Goal: Task Accomplishment & Management: Manage account settings

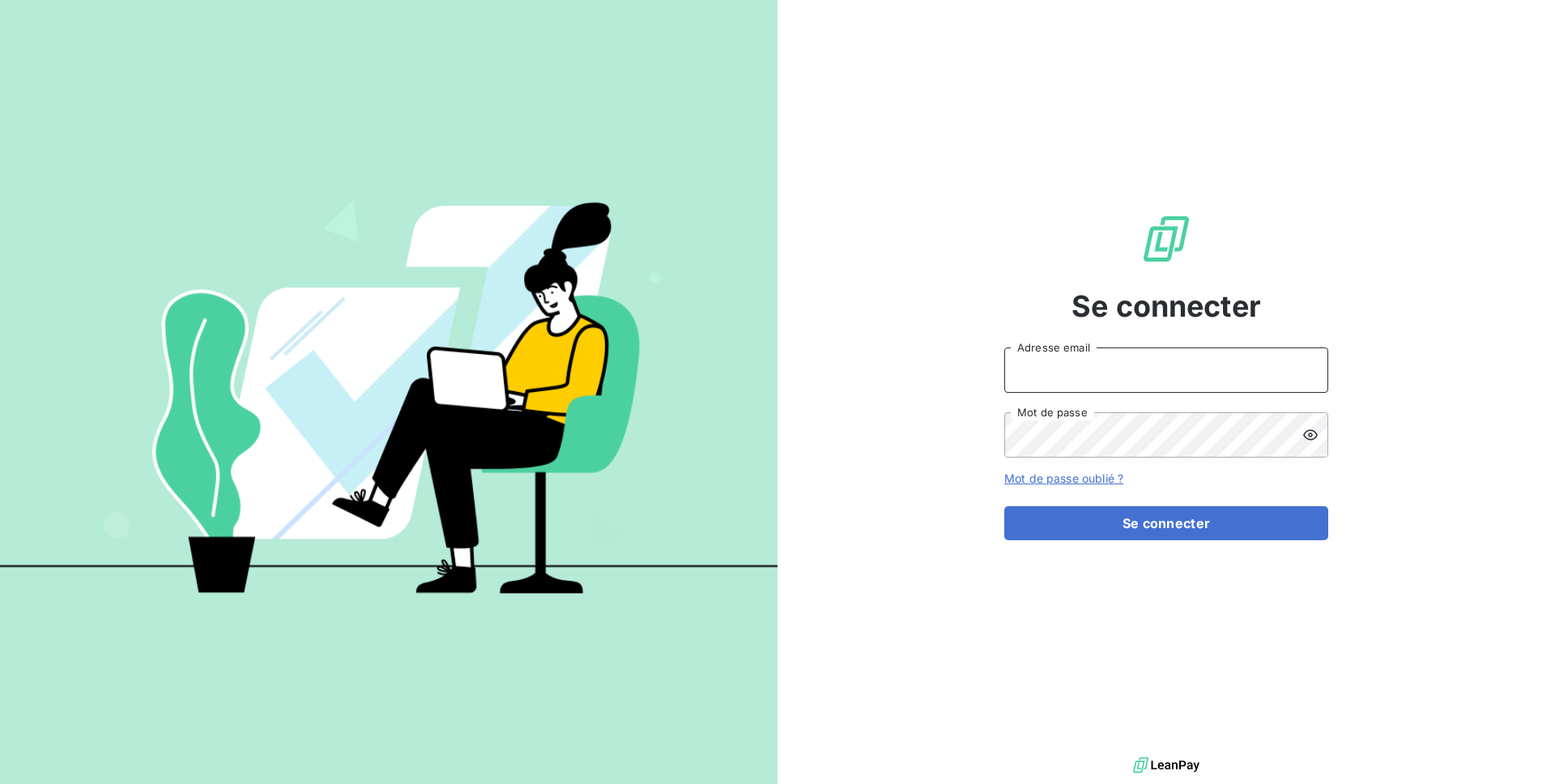
click at [1187, 353] on input "Adresse email" at bounding box center [1166, 370] width 324 height 46
type input "admin@login"
click at [1004, 506] on button "Se connecter" at bounding box center [1166, 523] width 324 height 34
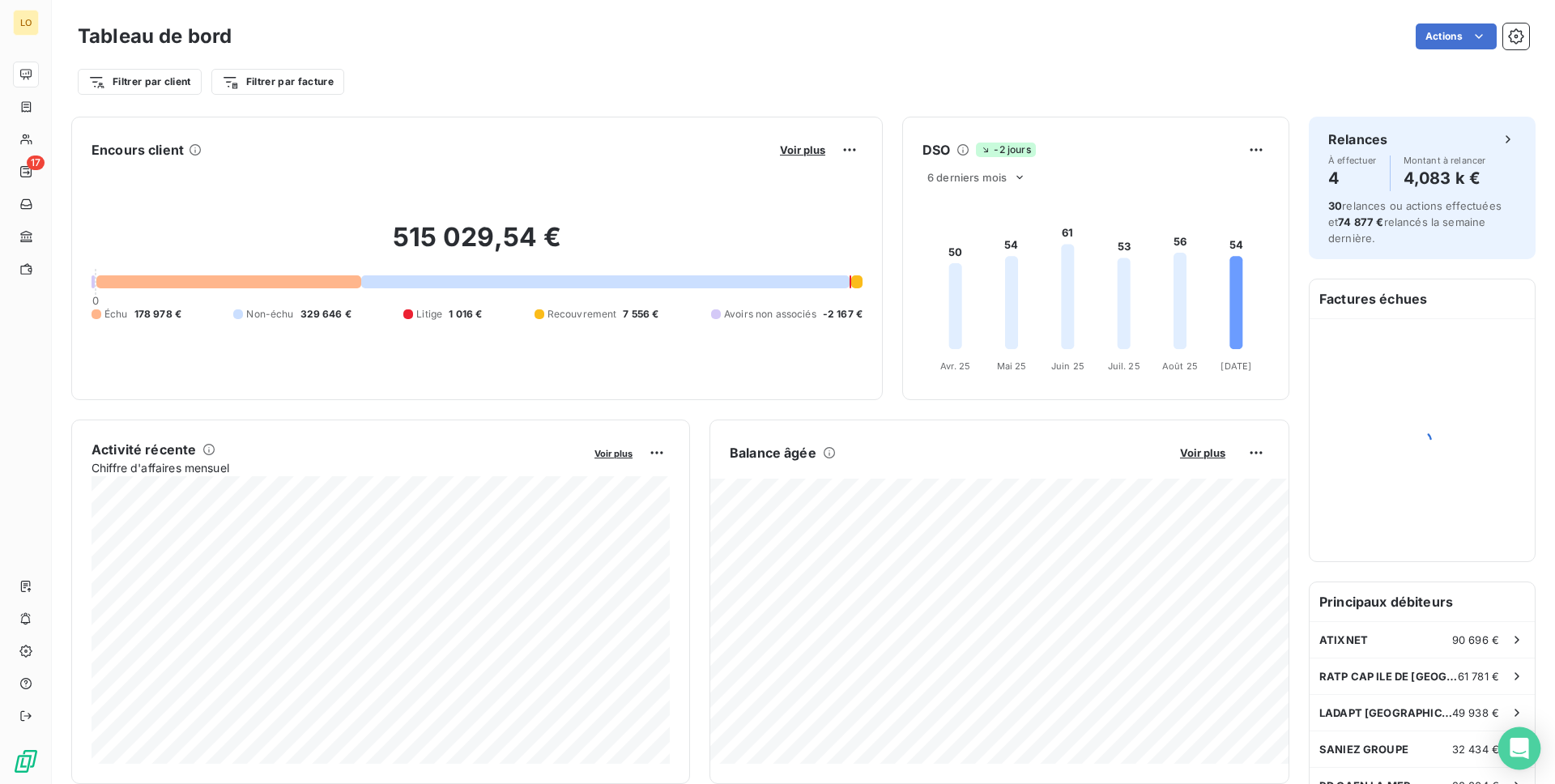
click at [1529, 748] on icon "Open Intercom Messenger" at bounding box center [1519, 748] width 21 height 21
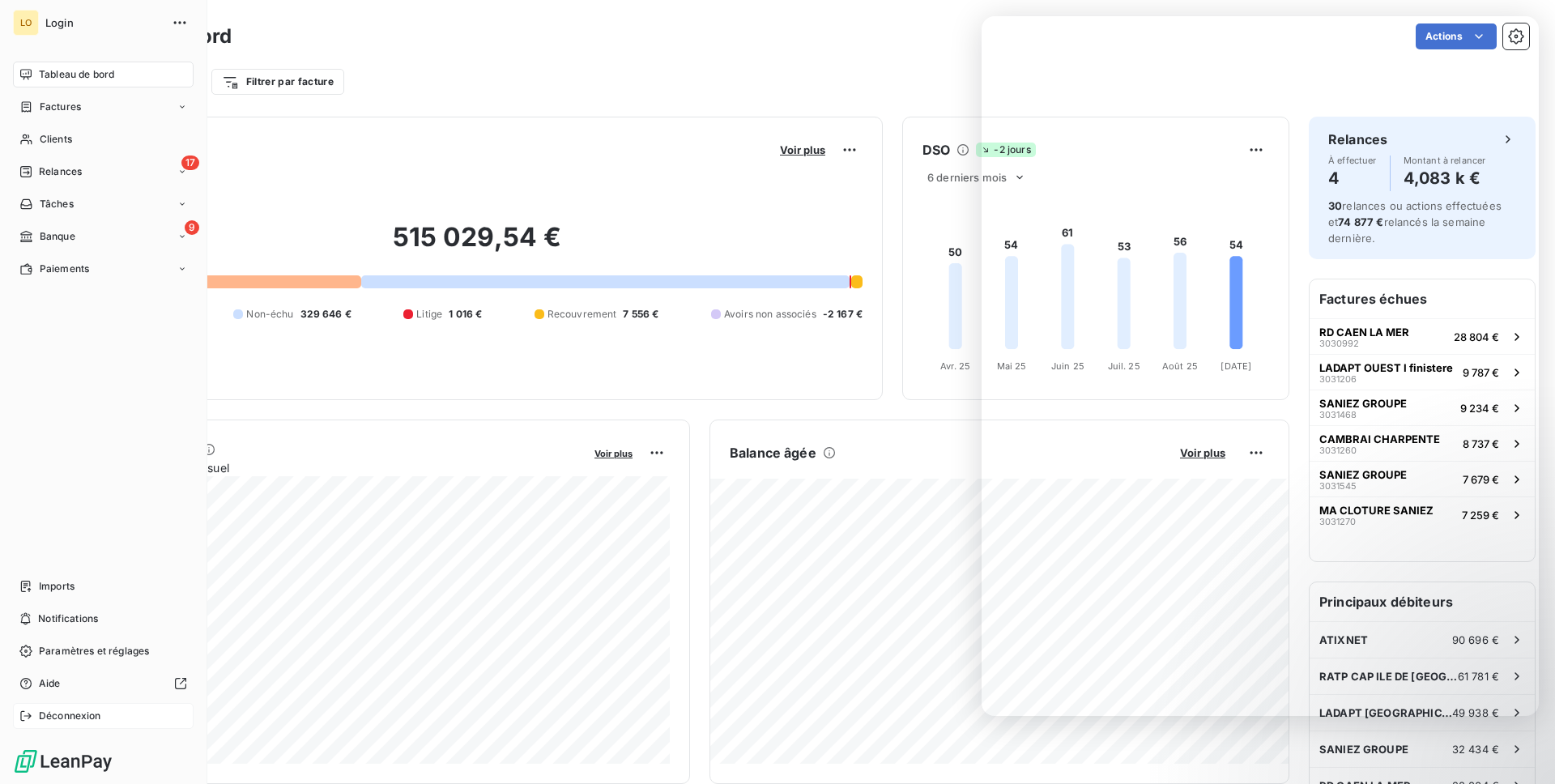
click at [113, 723] on div "Déconnexion" at bounding box center [103, 716] width 180 height 25
